Goal: Information Seeking & Learning: Check status

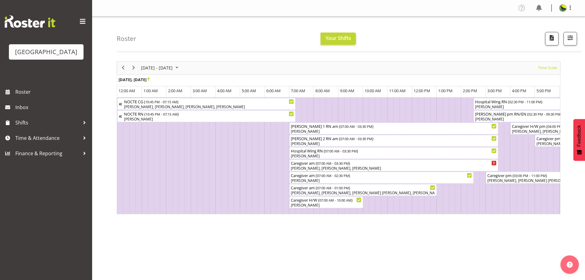
scroll to position [0, 1325]
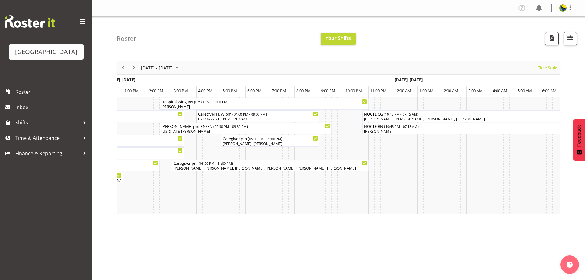
scroll to position [0, 1554]
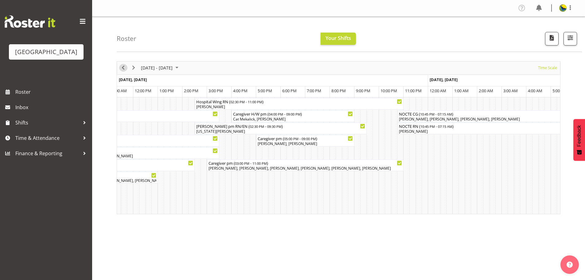
click at [123, 72] on span "Previous" at bounding box center [122, 68] width 7 height 8
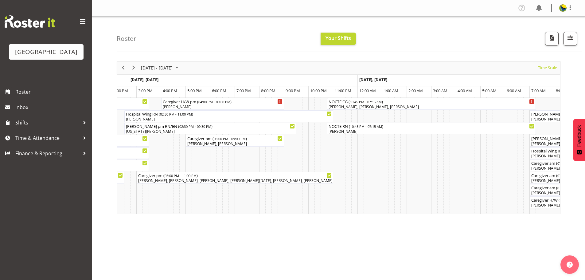
scroll to position [0, 962]
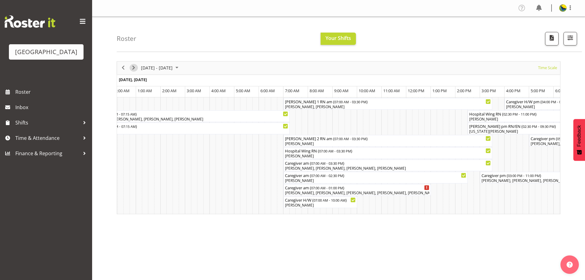
click at [133, 72] on span "Next" at bounding box center [133, 68] width 7 height 8
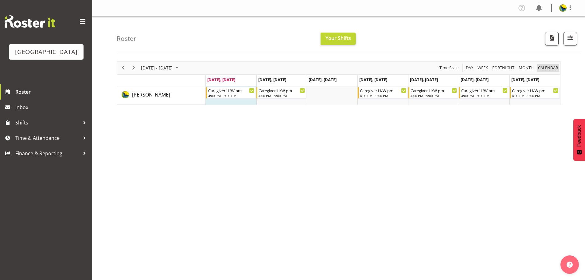
click at [546, 70] on span "calendar" at bounding box center [547, 68] width 21 height 8
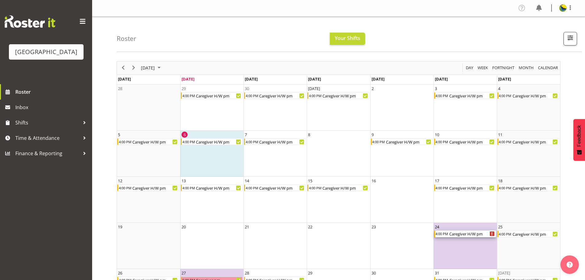
click at [480, 237] on div "Caregiver H/W pm" at bounding box center [471, 233] width 47 height 7
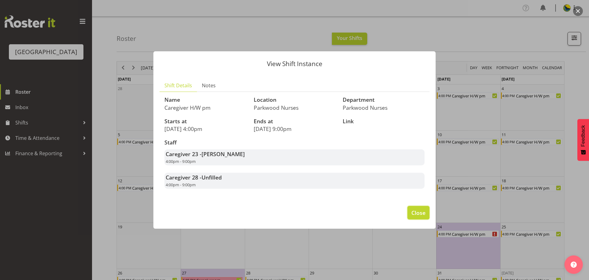
click at [415, 216] on span "Close" at bounding box center [419, 212] width 14 height 8
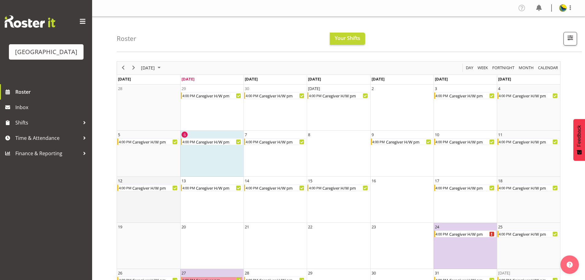
scroll to position [31, 0]
